Goal: Communication & Community: Ask a question

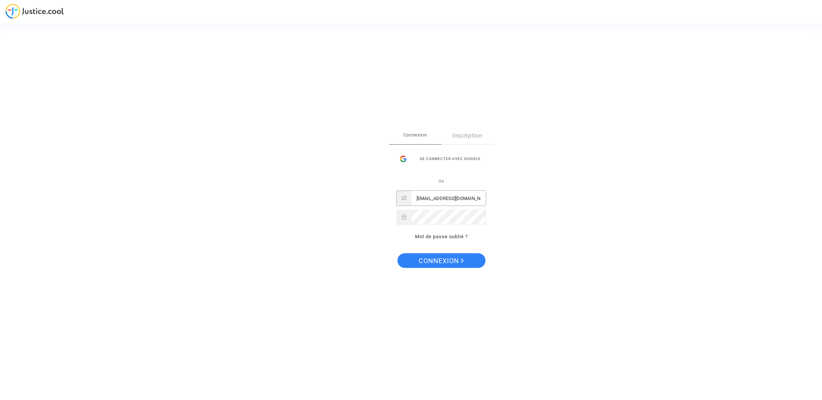
type input "[EMAIL_ADDRESS][DOMAIN_NAME]"
click at [441, 260] on button "Connexion" at bounding box center [441, 260] width 88 height 15
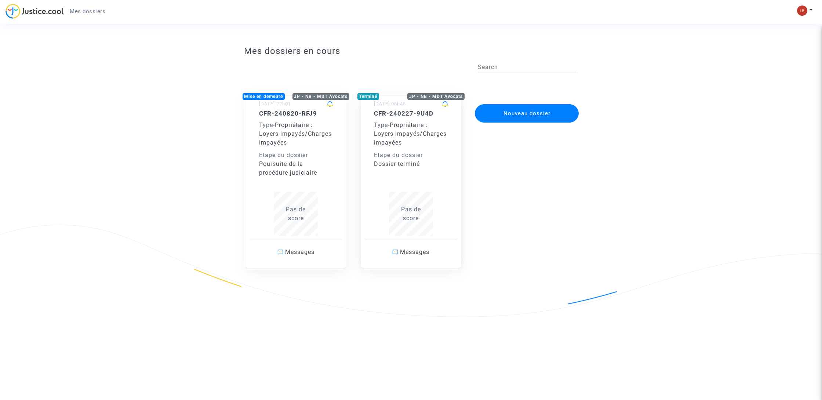
click at [287, 161] on div "Poursuite de la procédure judiciaire" at bounding box center [296, 169] width 74 height 18
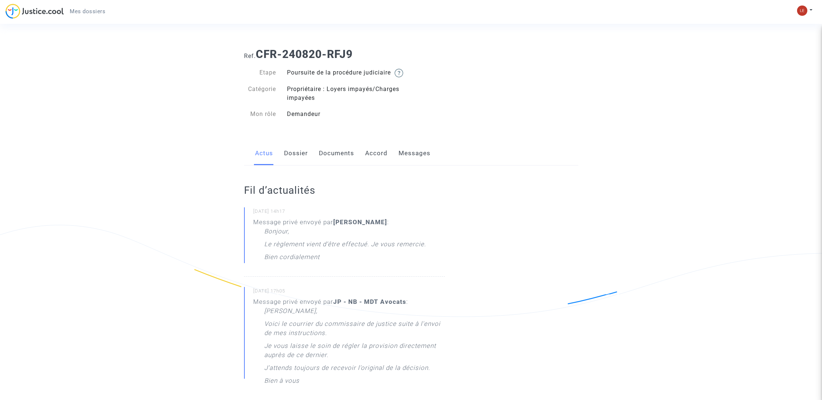
click at [299, 164] on link "Dossier" at bounding box center [296, 153] width 24 height 24
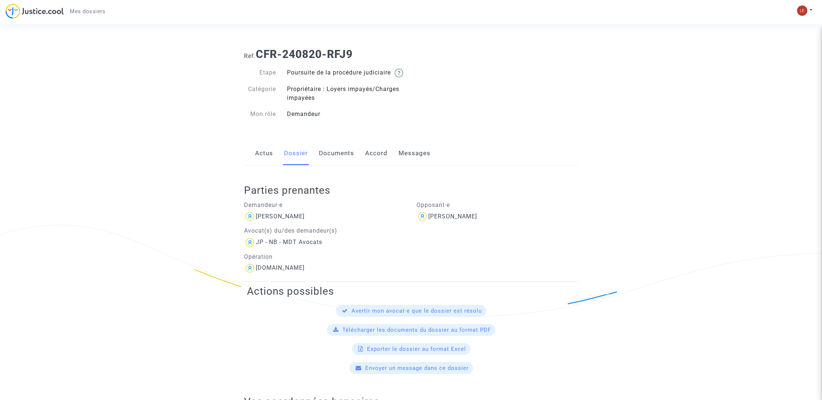
click at [375, 162] on link "Accord" at bounding box center [376, 153] width 22 height 24
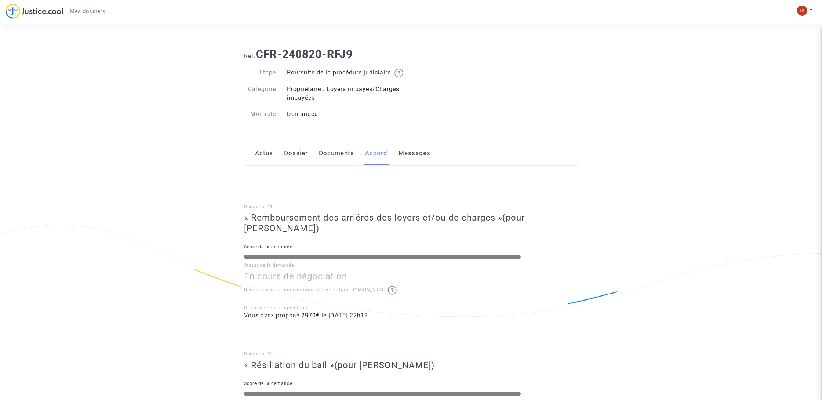
click at [336, 162] on link "Documents" at bounding box center [336, 153] width 35 height 24
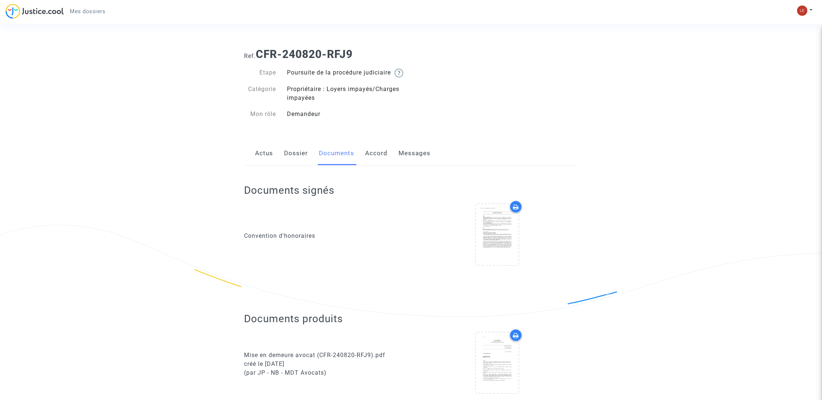
click at [403, 164] on link "Messages" at bounding box center [415, 153] width 32 height 24
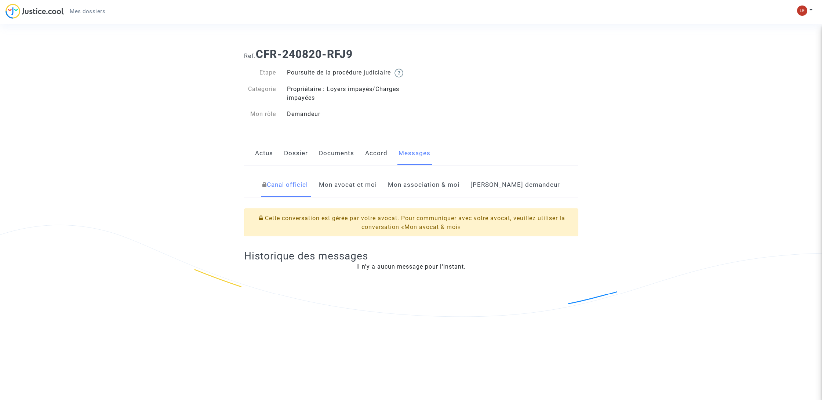
click at [365, 197] on link "Mon avocat et moi" at bounding box center [348, 185] width 58 height 24
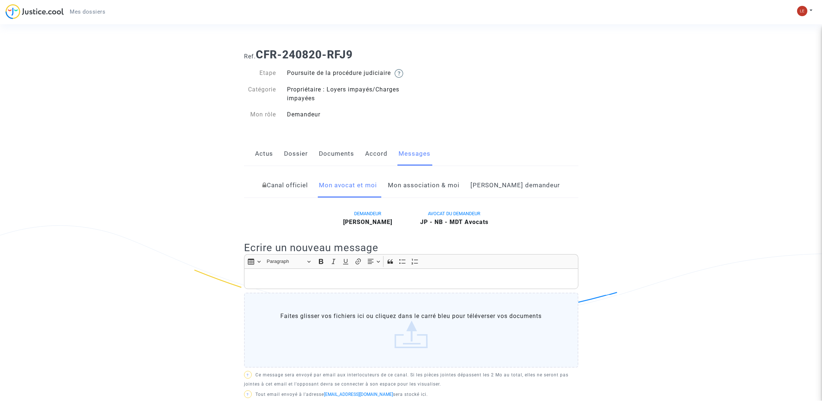
scroll to position [0, 0]
click at [310, 283] on p "Rich Text Editor, main" at bounding box center [411, 277] width 327 height 9
click at [274, 283] on p "Bonjour, avec vous des nouvelles concernant l'avancée du dossier j" at bounding box center [411, 277] width 327 height 9
click at [478, 283] on p "Bonjour maitre avec vous des nouvelles concernant l'avancée du dossier j" at bounding box center [411, 277] width 327 height 9
drag, startPoint x: 249, startPoint y: 285, endPoint x: 528, endPoint y: 288, distance: 278.9
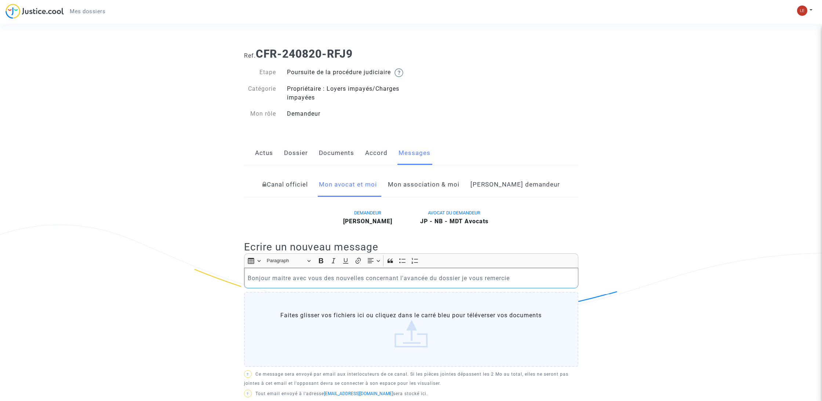
click at [528, 283] on p "Bonjour maitre avec vous des nouvelles concernant l'avancée du dossier je vous …" at bounding box center [411, 277] width 327 height 9
click at [298, 283] on p "Bonjour maître, j’ai des nouvelles concernant l’avancement du dossier. Je vous …" at bounding box center [411, 277] width 327 height 9
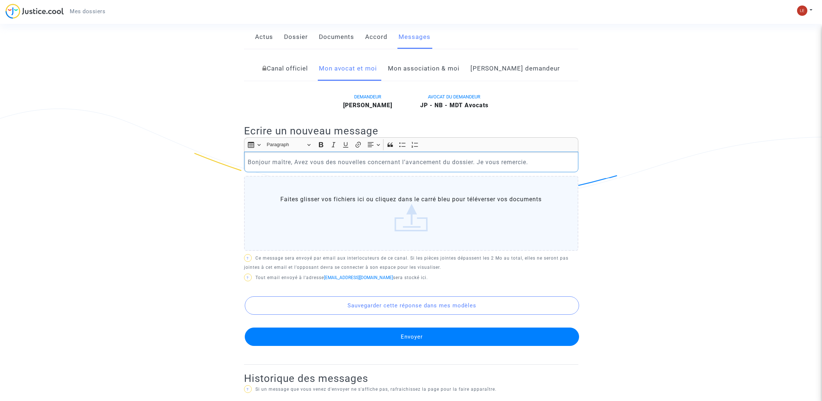
scroll to position [117, 0]
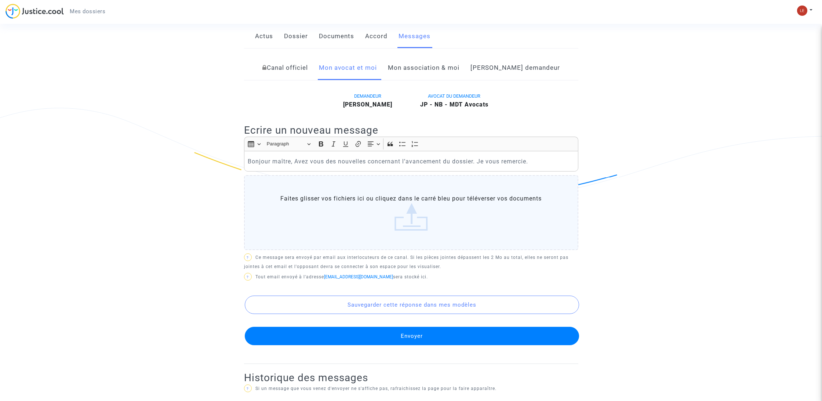
click at [432, 344] on button "Envoyer" at bounding box center [412, 336] width 334 height 18
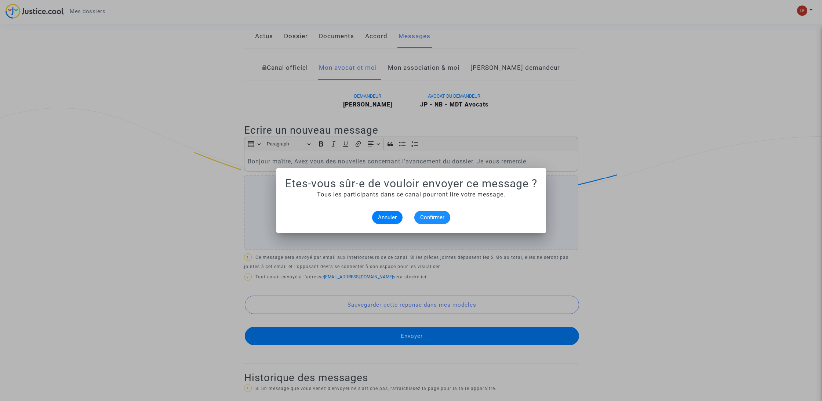
click at [437, 216] on span "Confirmer" at bounding box center [432, 217] width 24 height 7
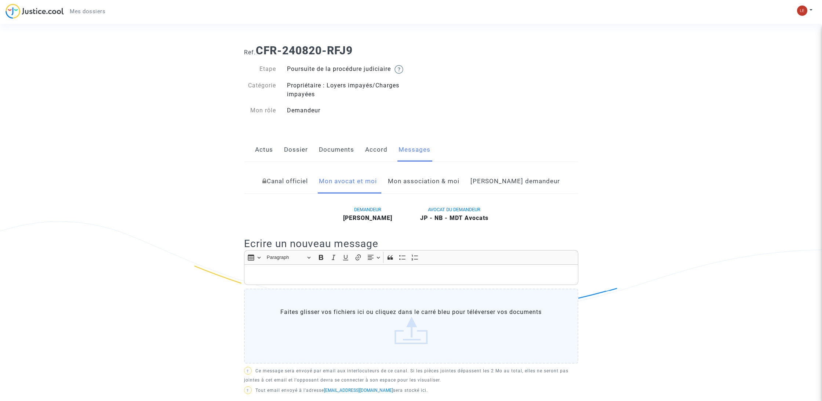
scroll to position [4, 0]
